Goal: Communication & Community: Share content

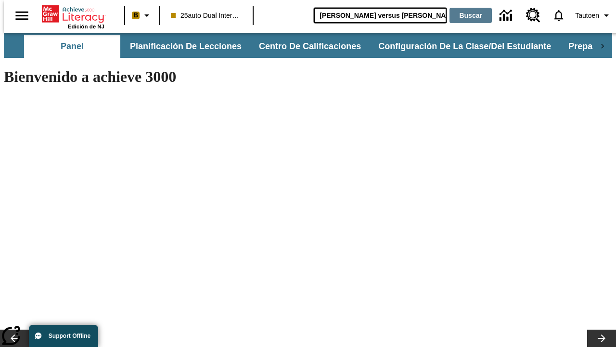
type input "[PERSON_NAME] versus [PERSON_NAME]"
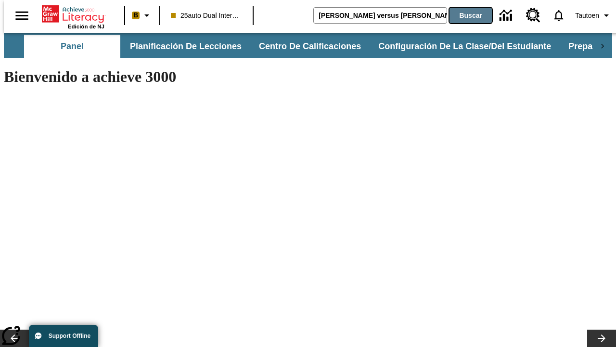
click at [465, 15] on button "Buscar" at bounding box center [471, 15] width 42 height 15
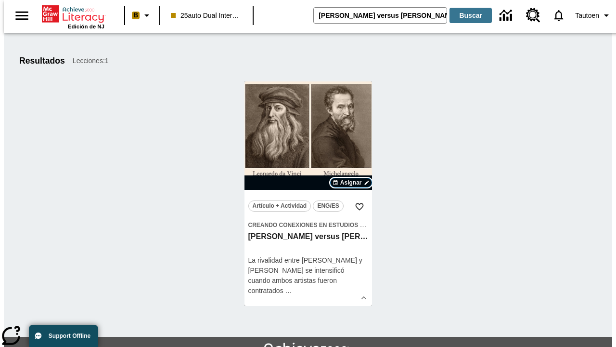
click at [351, 183] on span "Asignar" at bounding box center [351, 182] width 22 height 9
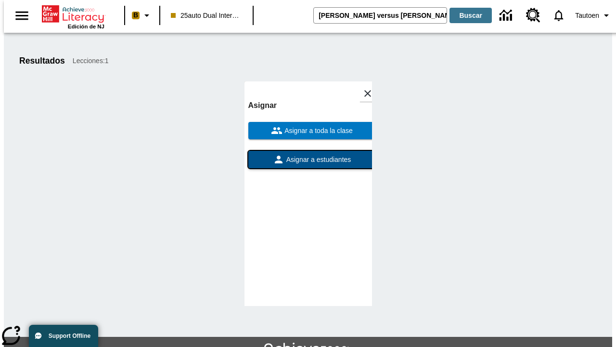
click at [308, 155] on span "Asignar a estudiantes" at bounding box center [318, 160] width 67 height 10
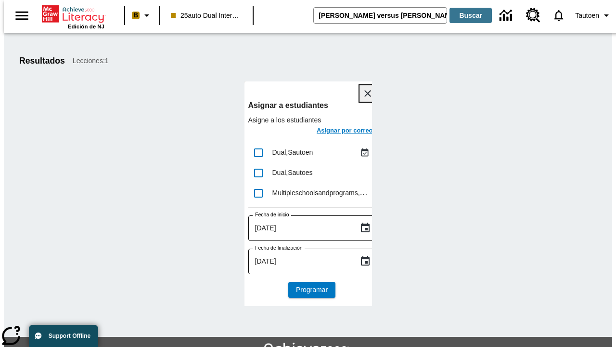
scroll to position [52, 0]
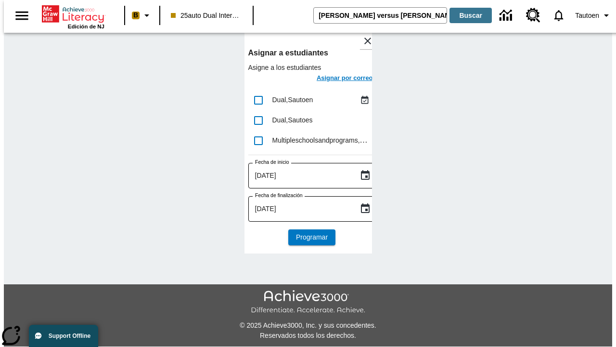
click at [336, 79] on h6 "Asignar por correo" at bounding box center [345, 78] width 56 height 11
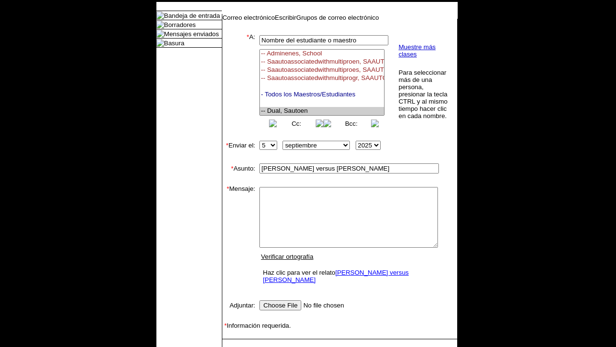
select select "U,21476361,1"
type textarea "email body message"
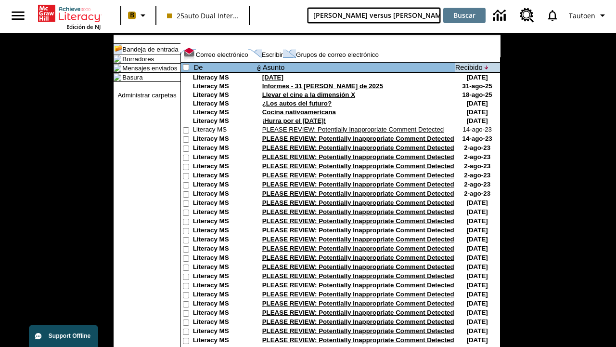
type input "[PERSON_NAME] versus [PERSON_NAME]"
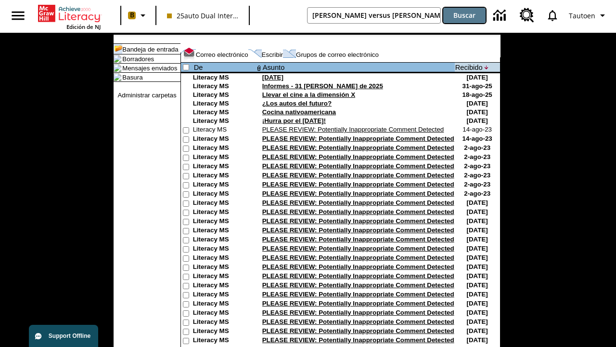
click at [465, 15] on button "Buscar" at bounding box center [465, 15] width 42 height 15
